Goal: Information Seeking & Learning: Stay updated

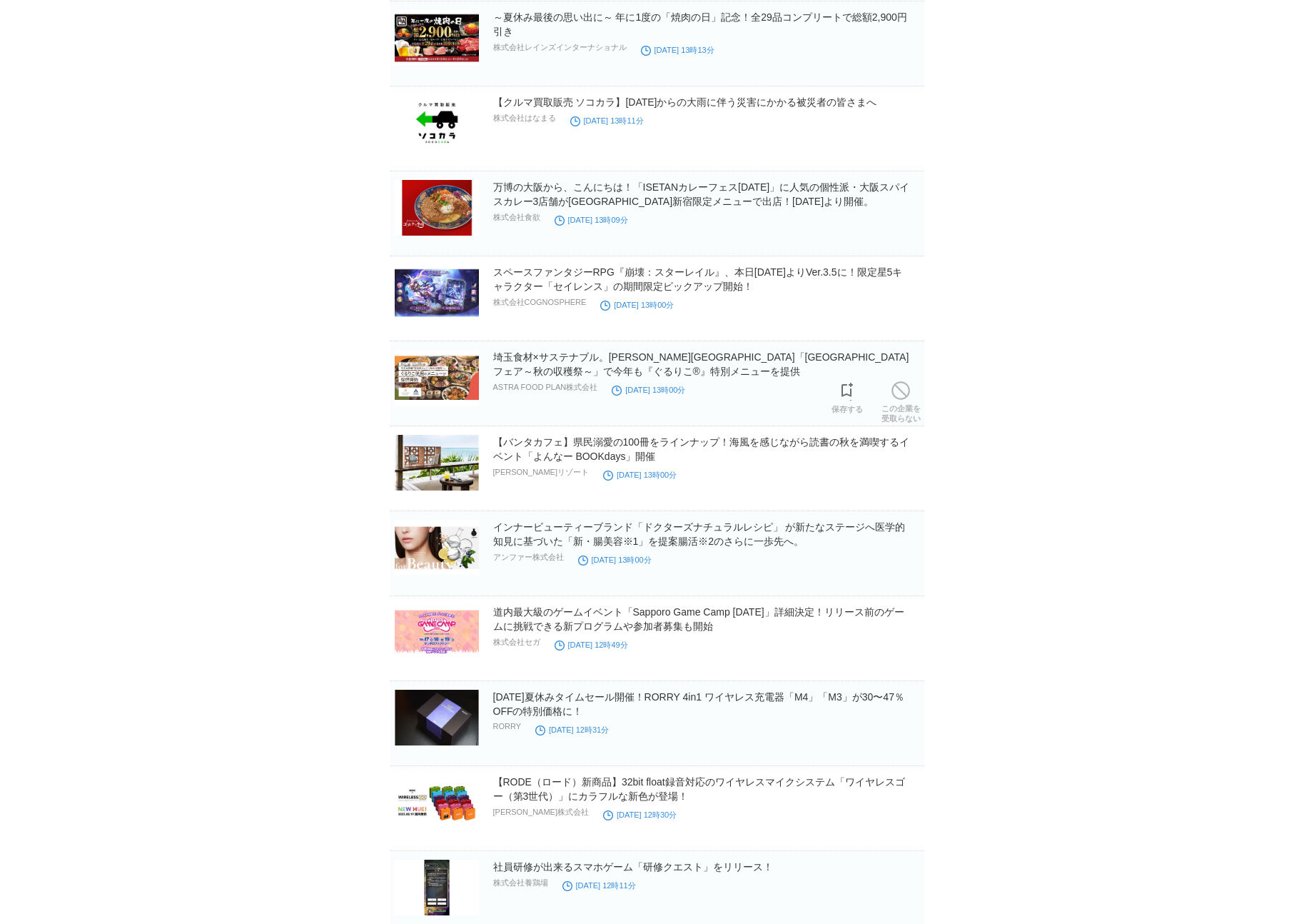
click at [440, 392] on img at bounding box center [436, 378] width 84 height 56
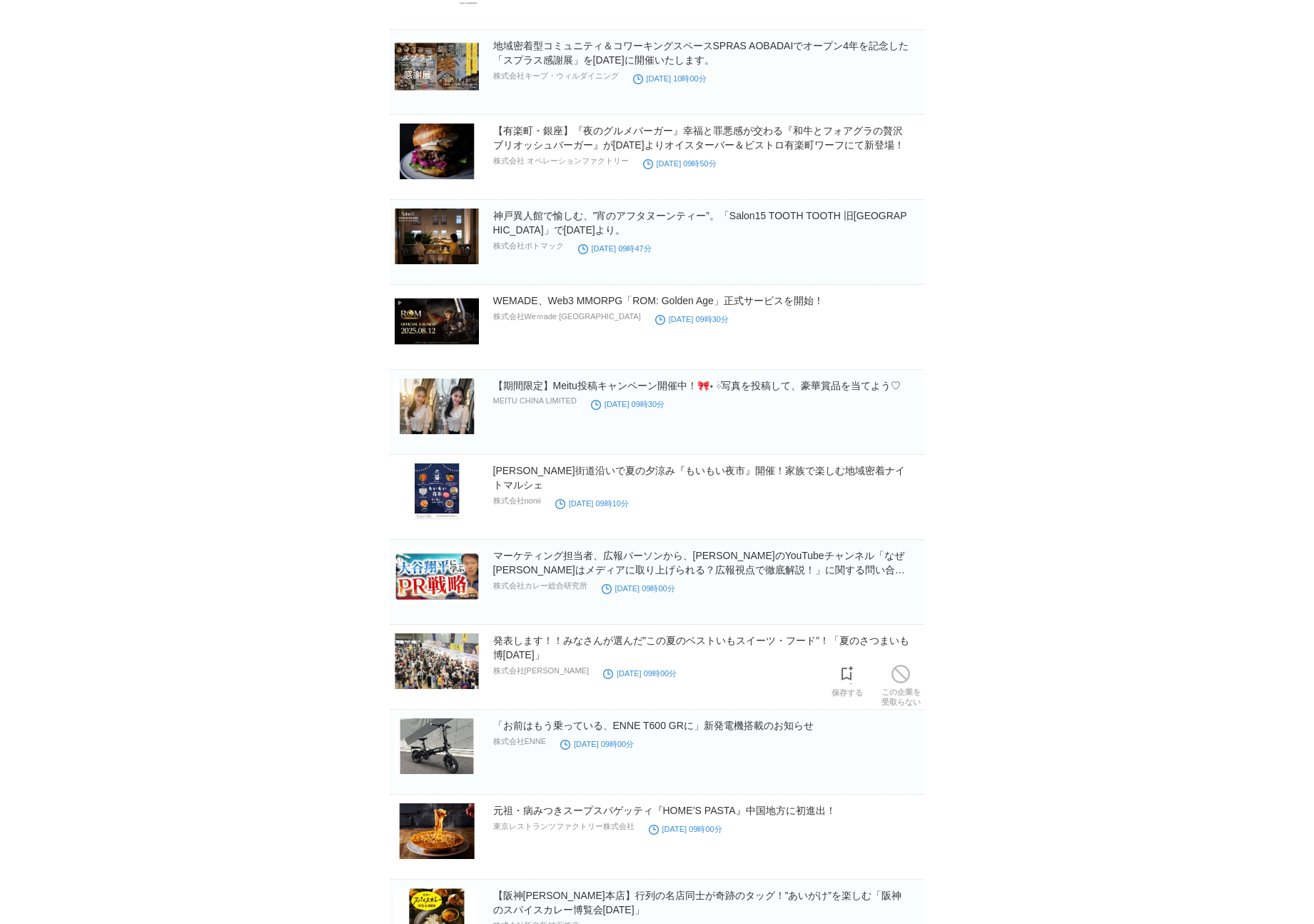
scroll to position [19204, 0]
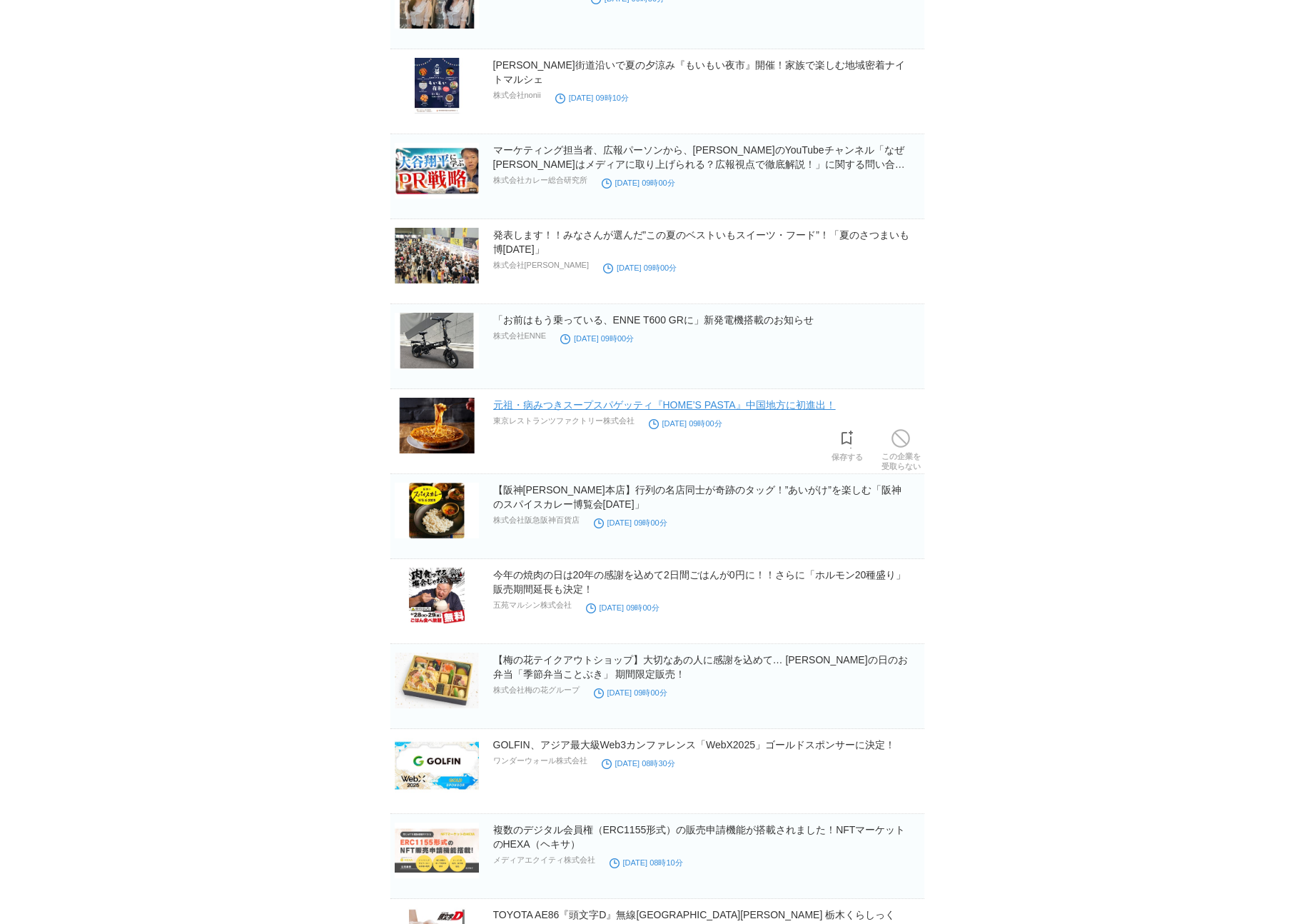
click at [575, 402] on link "元祖・病みつきスープスパゲッティ『HOME’S PASTA』中国地方に初進出！" at bounding box center [664, 404] width 343 height 12
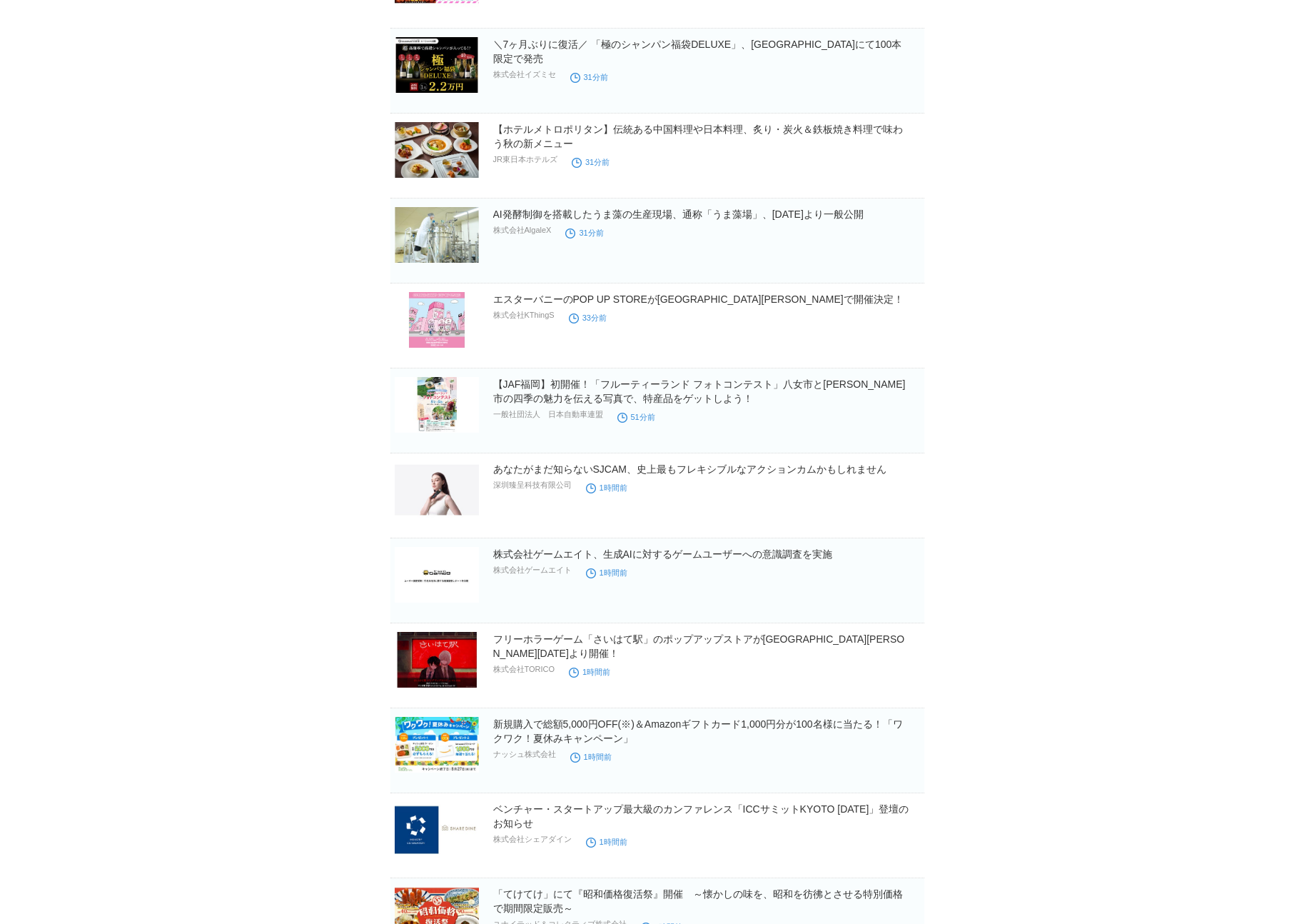
scroll to position [0, 0]
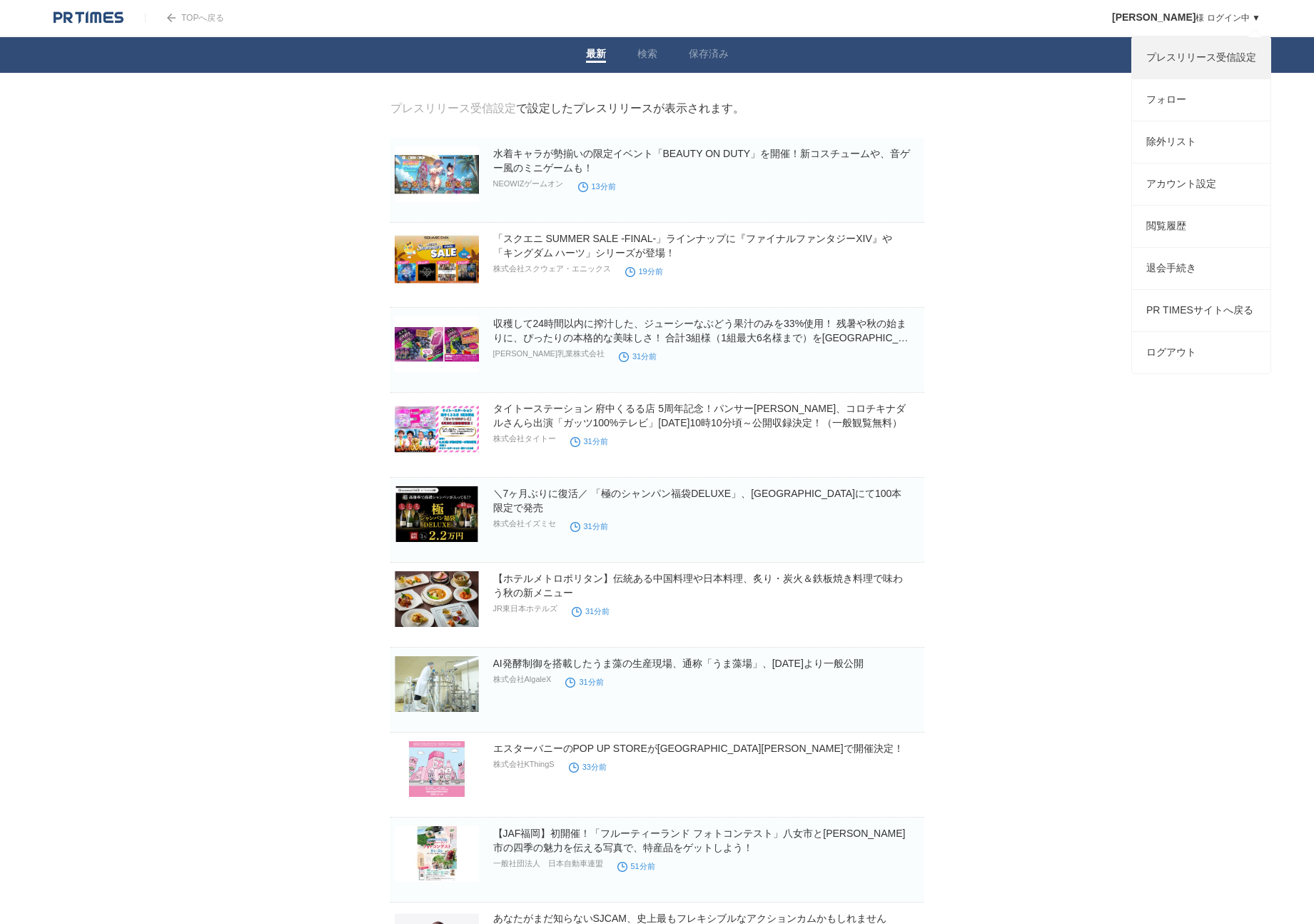
click at [1239, 52] on link "プレスリリース受信設定" at bounding box center [1201, 57] width 138 height 42
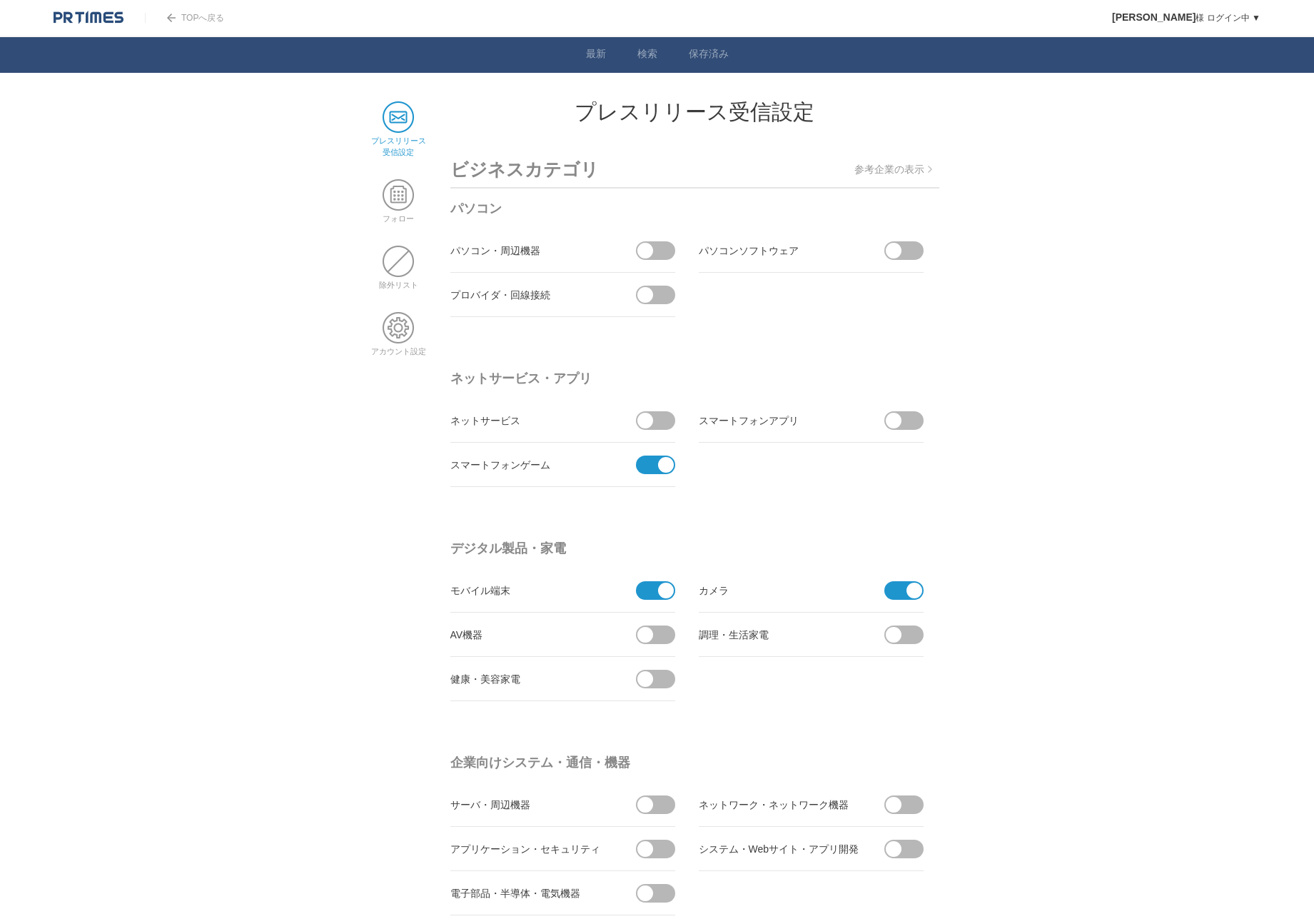
click at [53, 13] on img at bounding box center [88, 18] width 70 height 14
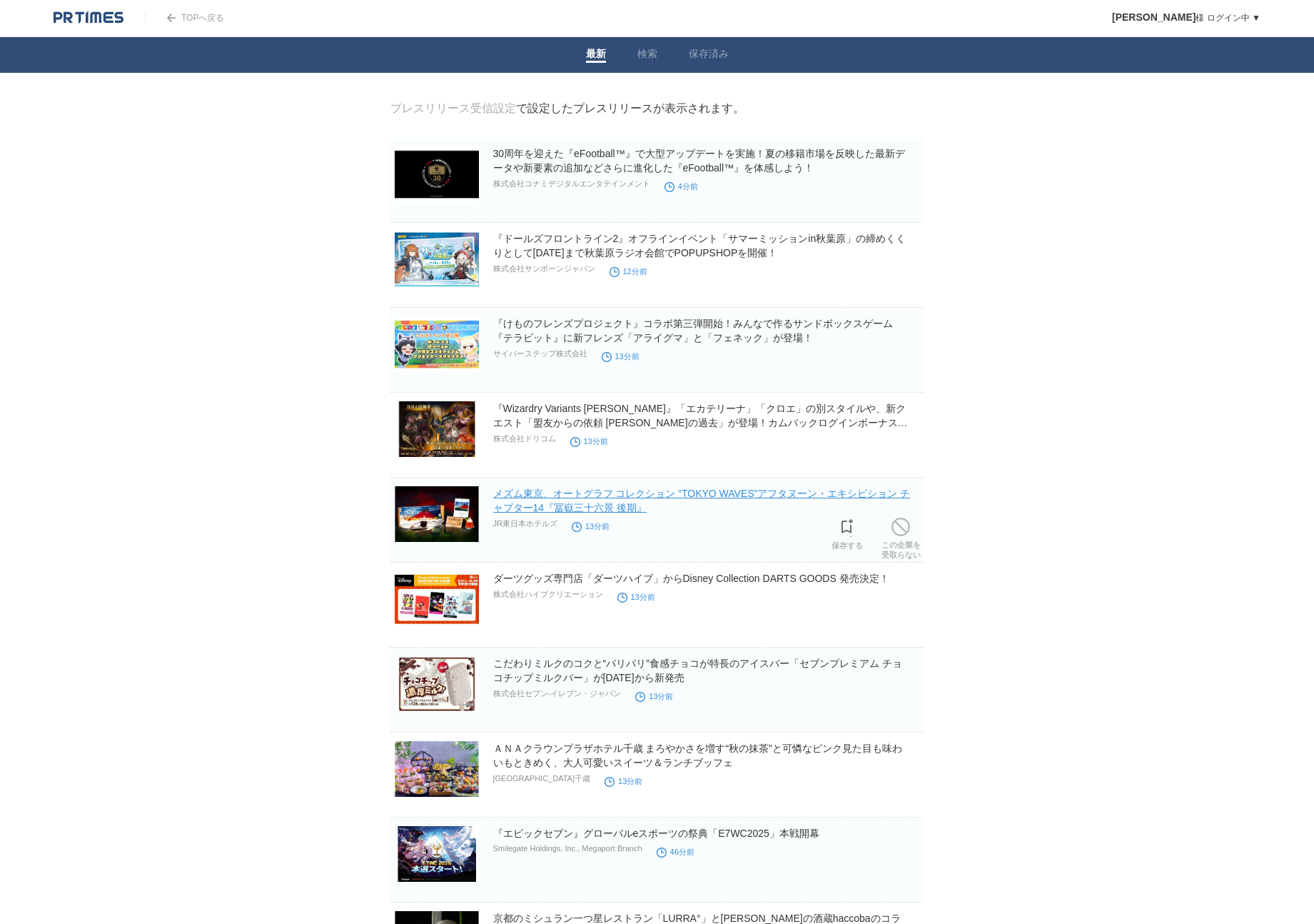
click at [721, 491] on link "メズム東京、オートグラフ コレクション “TOKYO WAVES”アフタヌーン・エキシビション チャプター14『冨嶽三十六景 後期』" at bounding box center [702, 500] width 418 height 26
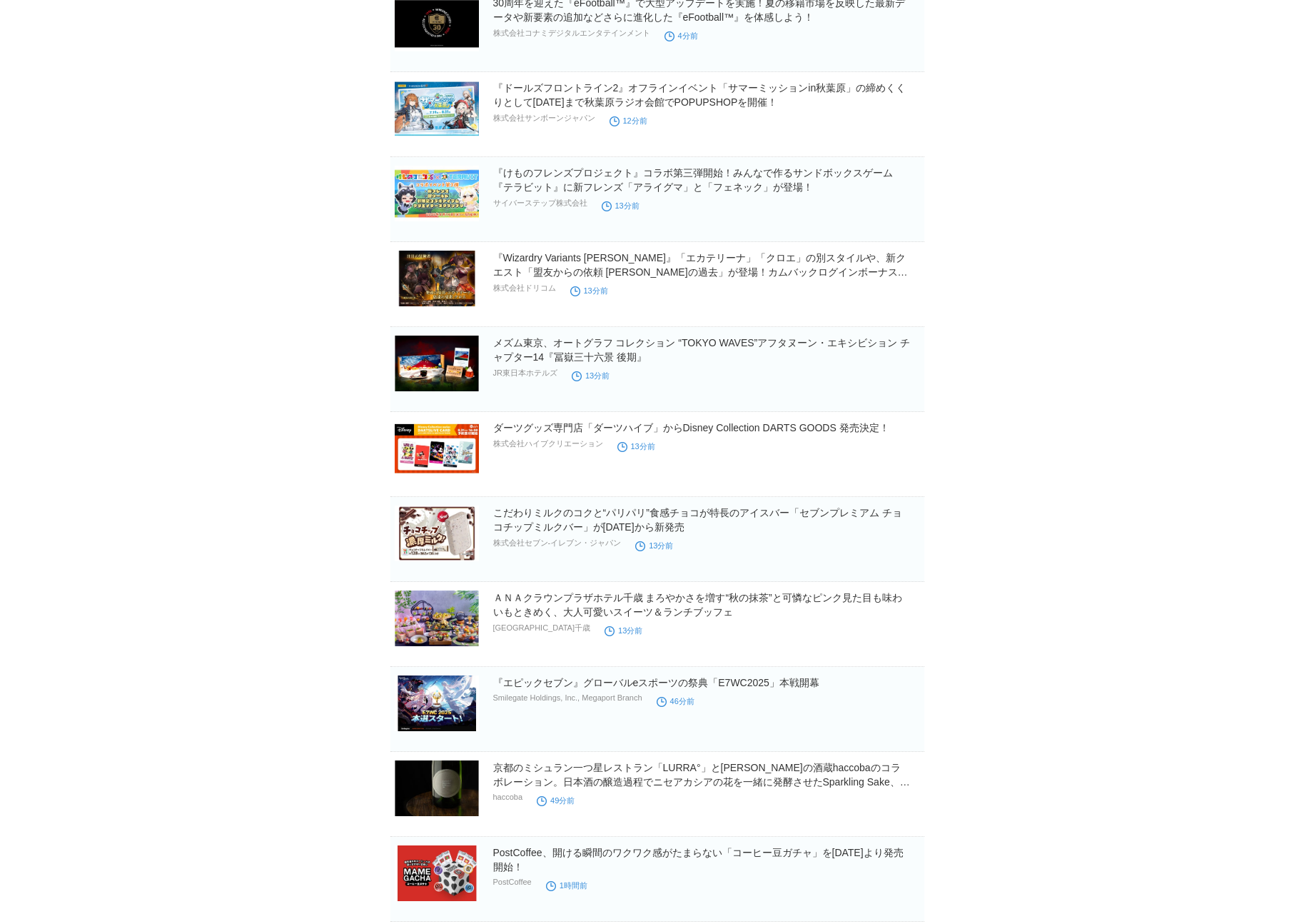
scroll to position [254, 0]
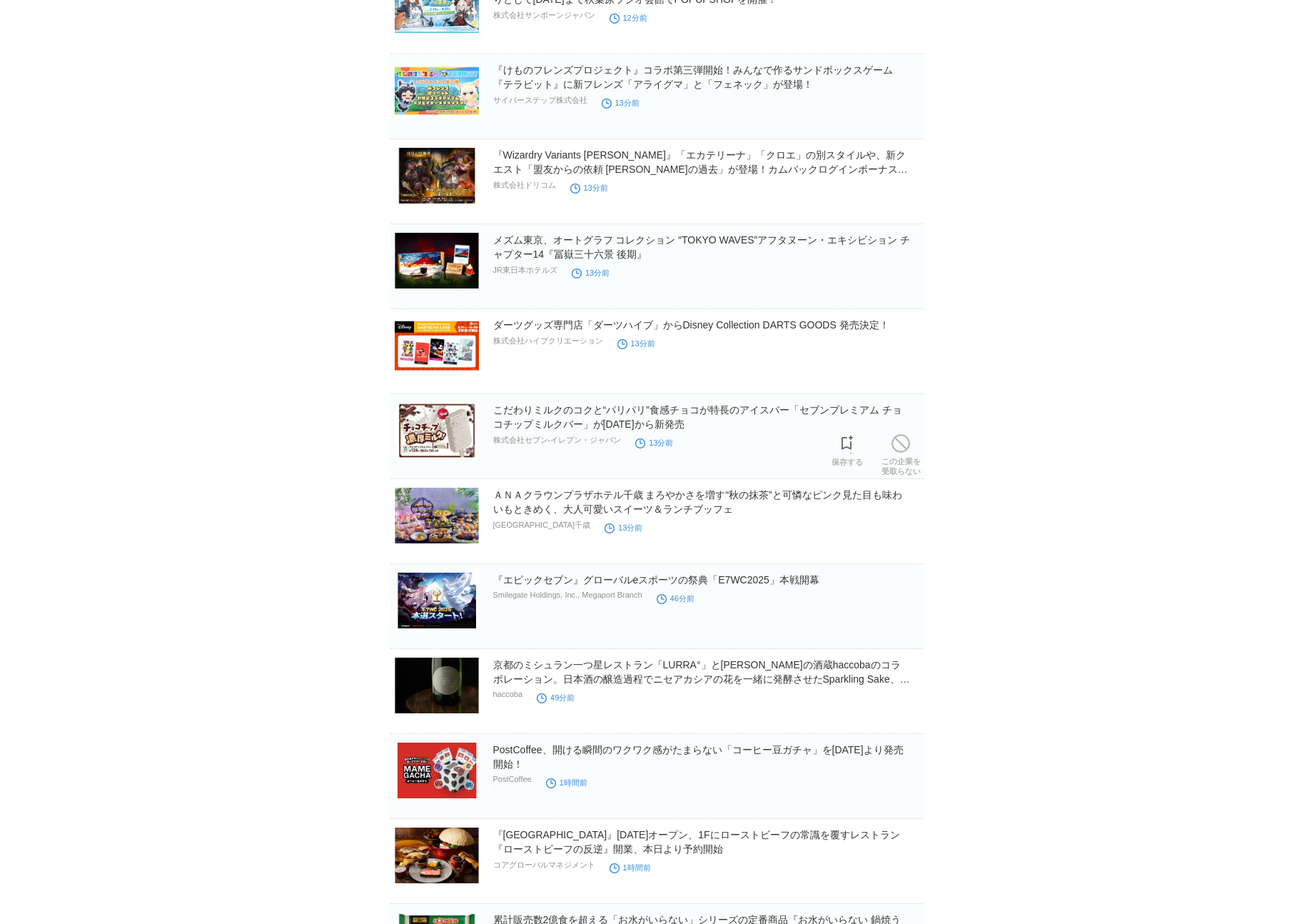
click at [679, 418] on h2 "こだわりミルクのコクと“パリパリ”食感チョコが特長のアイスバー「セブンプレミアム チョコチップミルクバー」が[DATE]から新発売" at bounding box center [707, 417] width 429 height 28
click at [681, 415] on link "こだわりミルクのコクと“パリパリ”食感チョコが特長のアイスバー「セブンプレミアム チョコチップミルクバー」が[DATE]から新発売" at bounding box center [697, 417] width 409 height 26
click at [790, 685] on link "京都のミシュラン一つ星レストラン「LURRA°」と[PERSON_NAME]の酒蔵haccobaのコラボレーション。日本酒の醸造過程でニセアカシアの花を一緒に…" at bounding box center [701, 678] width 417 height 40
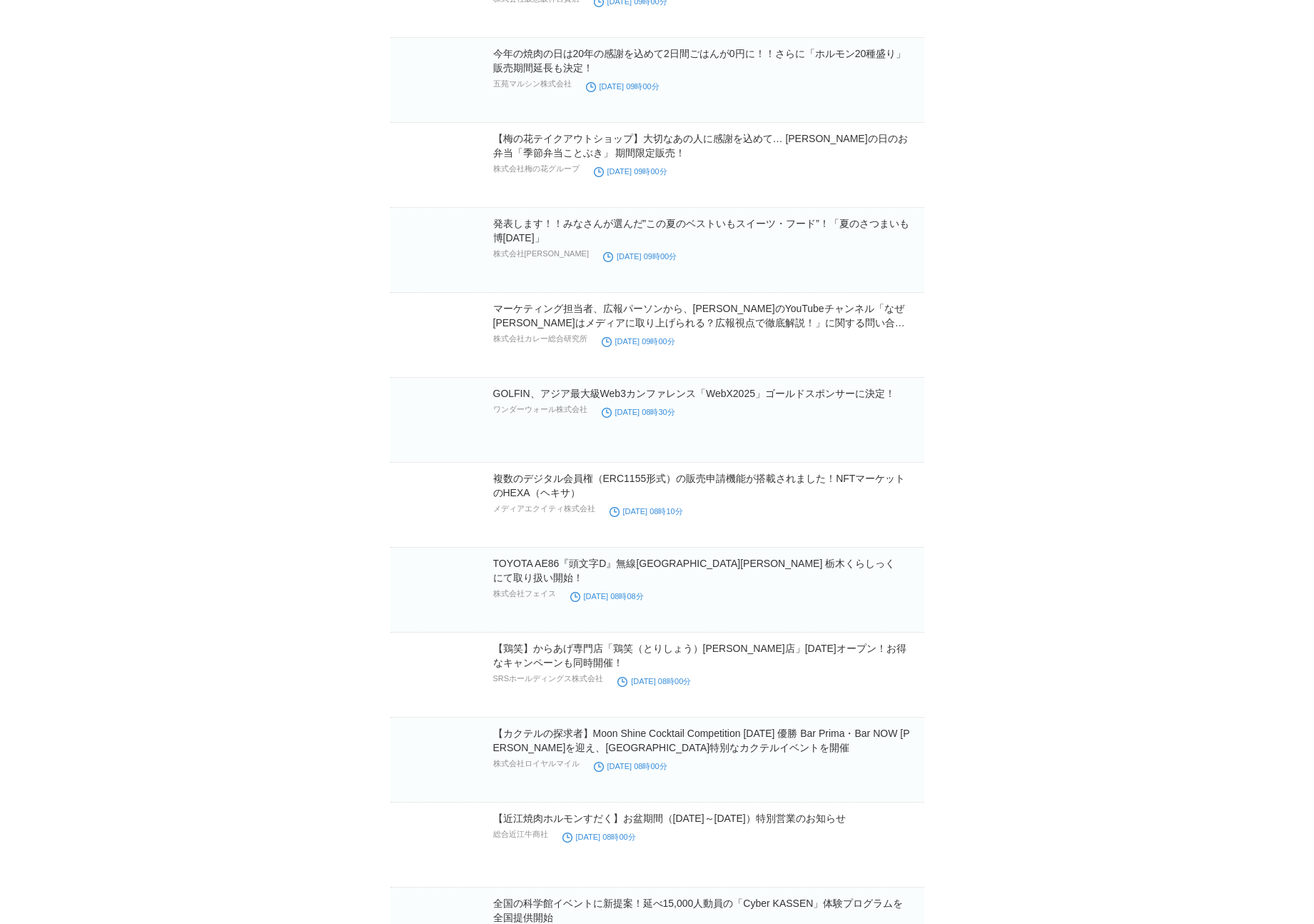
scroll to position [21272, 0]
